Goal: Task Accomplishment & Management: Complete application form

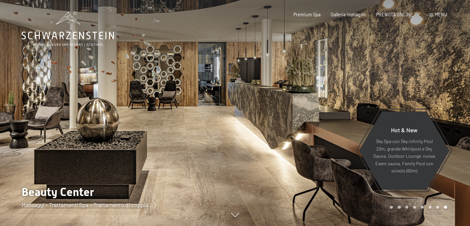
click at [435, 18] on div "Menu" at bounding box center [438, 14] width 18 height 7
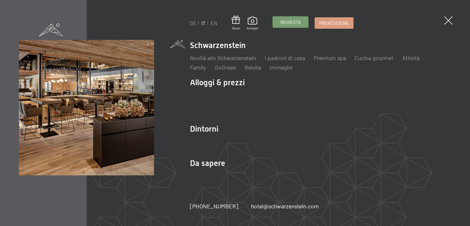
click at [288, 19] on span "Richiesta" at bounding box center [291, 22] width 20 height 6
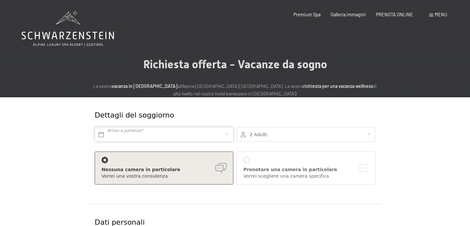
click at [187, 135] on input "text" at bounding box center [164, 134] width 139 height 15
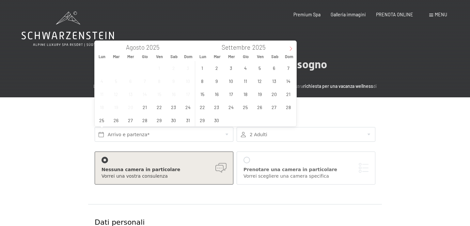
click at [290, 49] on icon at bounding box center [291, 48] width 5 height 5
click at [219, 81] on span "7" at bounding box center [216, 80] width 13 height 13
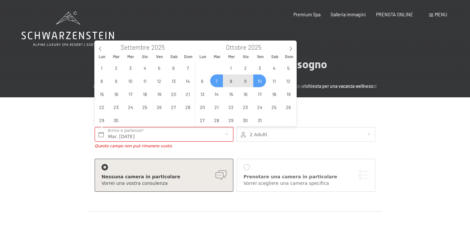
click at [260, 82] on span "10" at bounding box center [259, 80] width 13 height 13
type input "Mar. [DATE] - Ven. [DATE]"
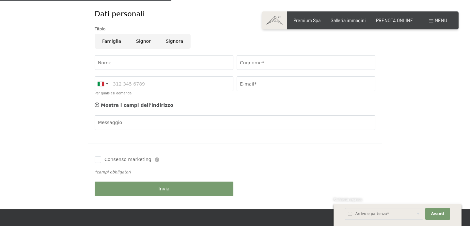
scroll to position [217, 0]
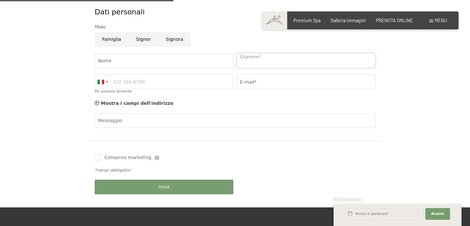
click at [255, 62] on input "Cognome*" at bounding box center [306, 60] width 139 height 15
type input "Lugli"
click at [269, 81] on input "E-mail*" at bounding box center [306, 81] width 139 height 15
type input "[EMAIL_ADDRESS][DOMAIN_NAME]"
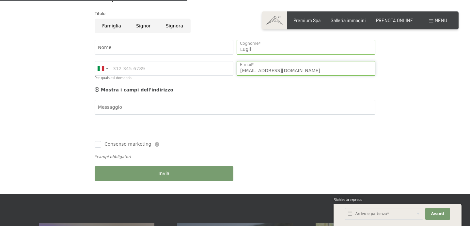
scroll to position [235, 0]
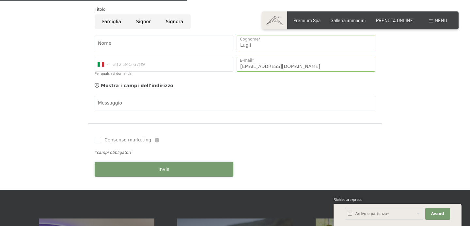
click at [191, 169] on button "Invia" at bounding box center [164, 169] width 139 height 15
